Goal: Find contact information

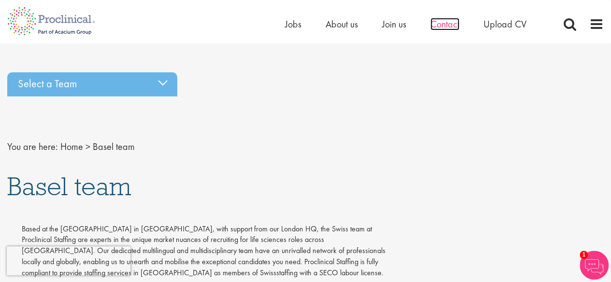
click at [445, 27] on span "Contact" at bounding box center [444, 24] width 29 height 13
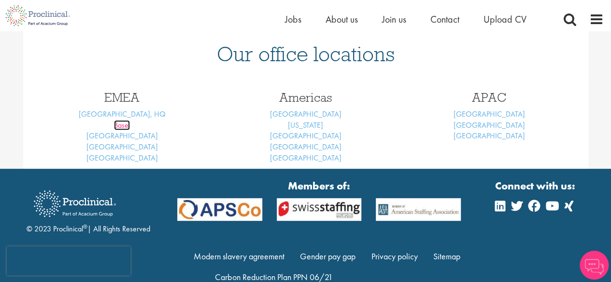
click at [122, 125] on link "Basel" at bounding box center [122, 125] width 16 height 10
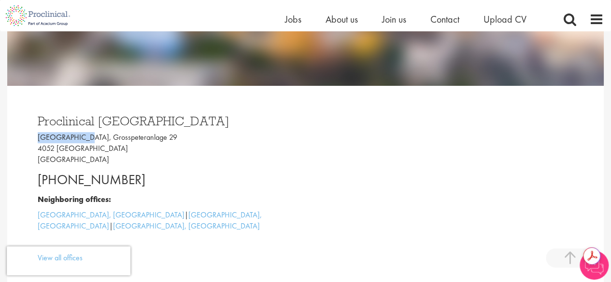
drag, startPoint x: 38, startPoint y: 138, endPoint x: 99, endPoint y: 137, distance: 61.8
click at [79, 137] on p "[GEOGRAPHIC_DATA], [STREET_ADDRESS]" at bounding box center [168, 148] width 261 height 33
drag, startPoint x: 96, startPoint y: 137, endPoint x: 146, endPoint y: 138, distance: 50.2
click at [146, 138] on p "[GEOGRAPHIC_DATA], [STREET_ADDRESS]" at bounding box center [168, 148] width 261 height 33
copy p "Grosspeteranlage"
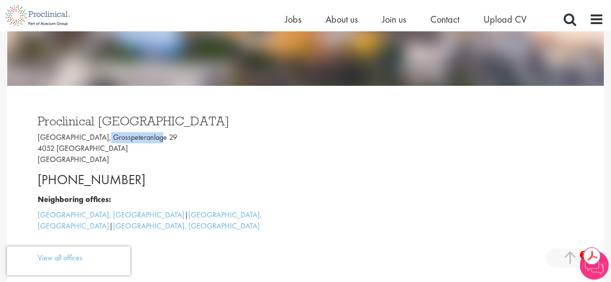
drag, startPoint x: 147, startPoint y: 184, endPoint x: 14, endPoint y: 178, distance: 132.4
click at [14, 178] on div "Proclinical [GEOGRAPHIC_DATA] [GEOGRAPHIC_DATA], [STREET_ADDRESS] [PHONE_NUMBER…" at bounding box center [305, 187] width 596 height 202
copy p "[PHONE_NUMBER]"
